Goal: Task Accomplishment & Management: Manage account settings

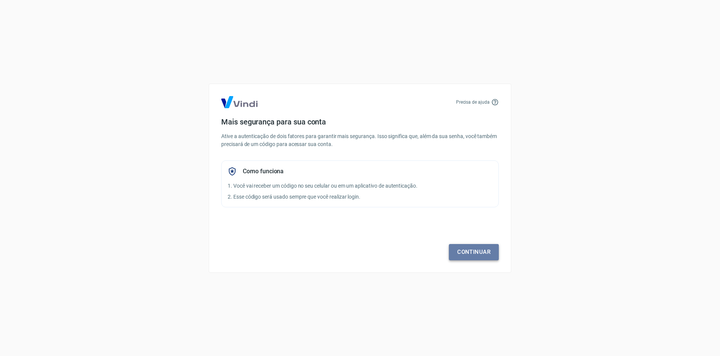
click at [473, 252] on link "Continuar" at bounding box center [474, 252] width 50 height 16
